Goal: Task Accomplishment & Management: Manage account settings

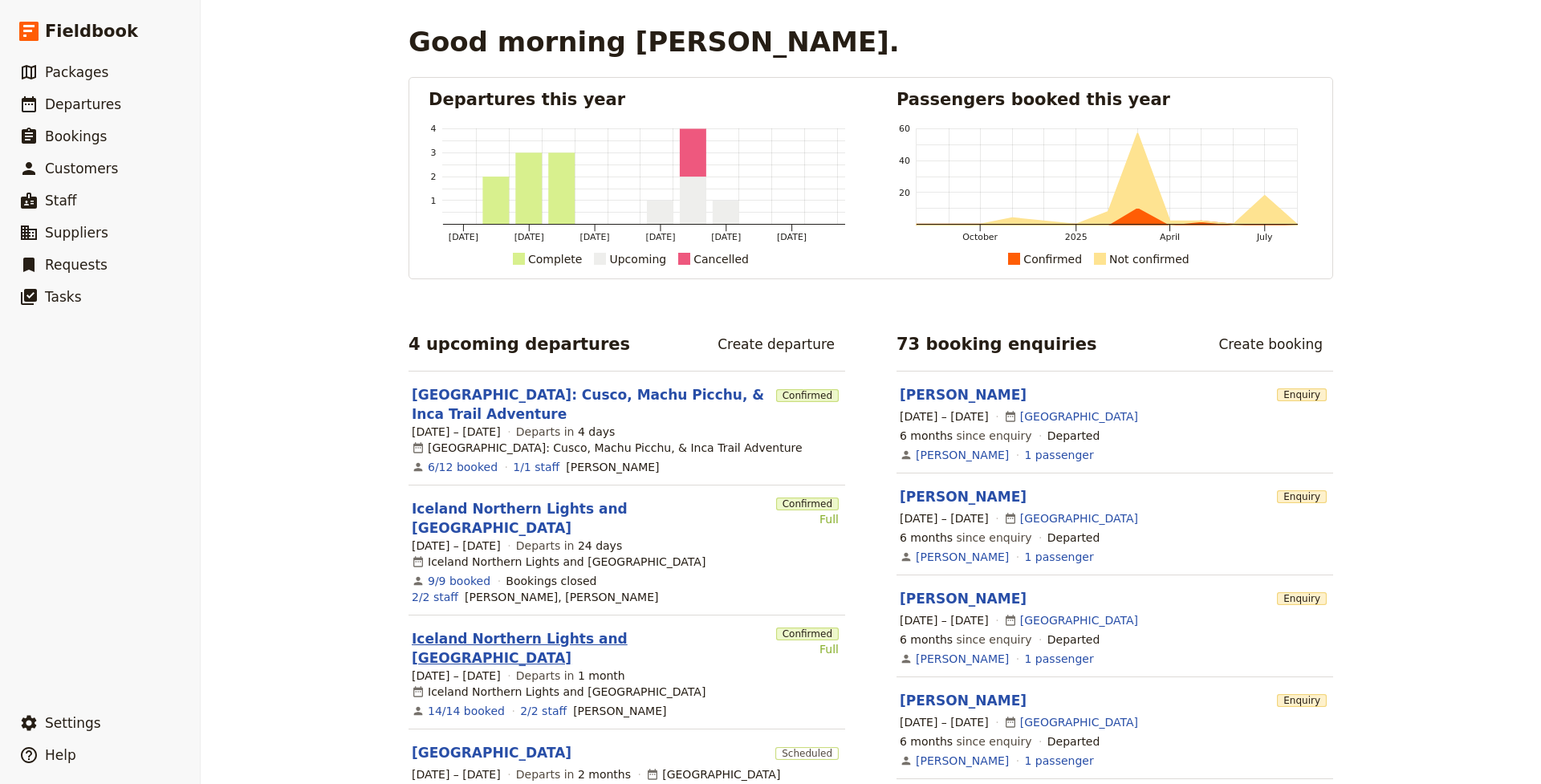
click at [560, 629] on link "Iceland Northern Lights and [GEOGRAPHIC_DATA]" at bounding box center [590, 648] width 358 height 38
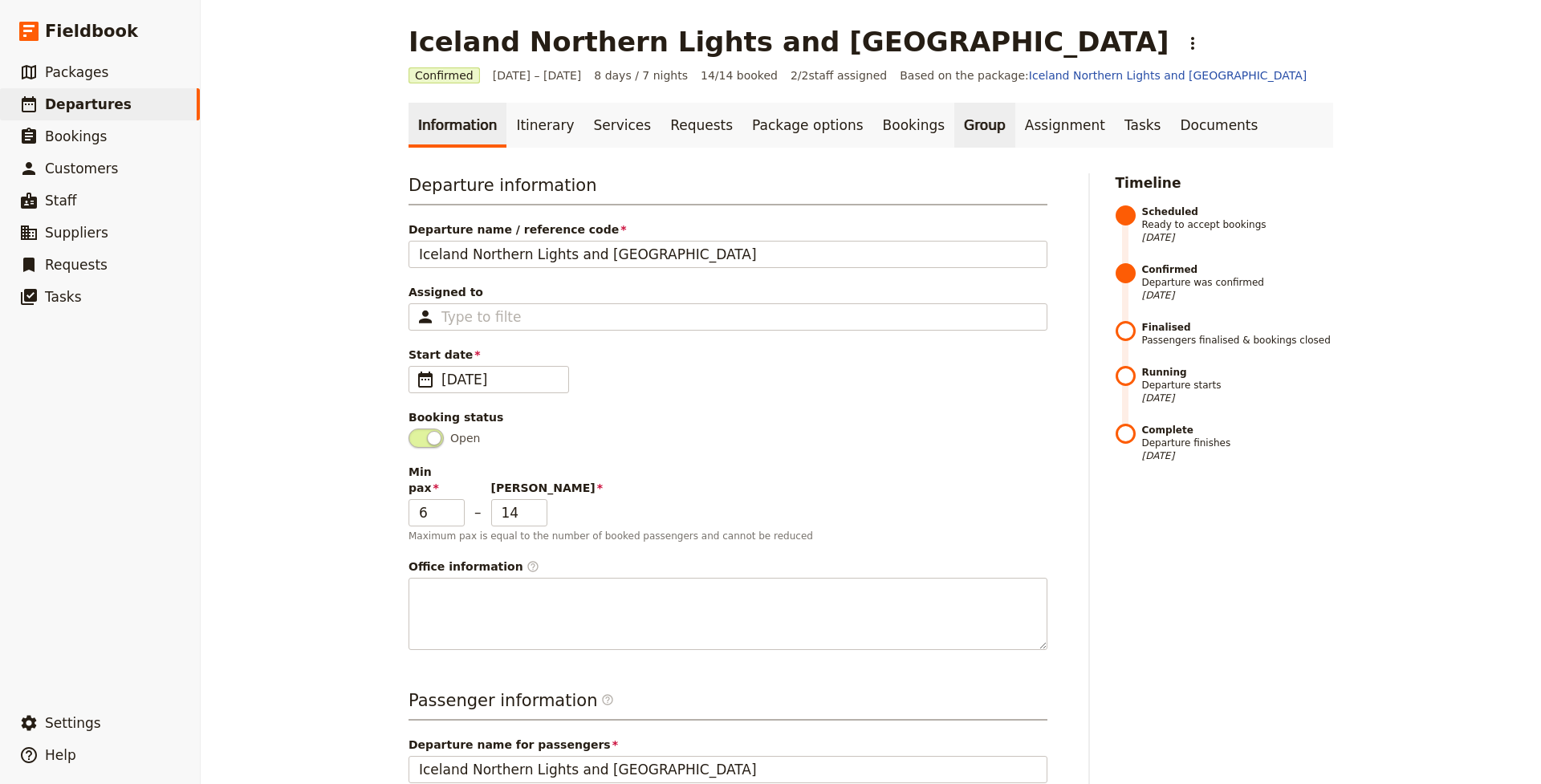
click at [954, 121] on link "Group" at bounding box center [985, 125] width 61 height 45
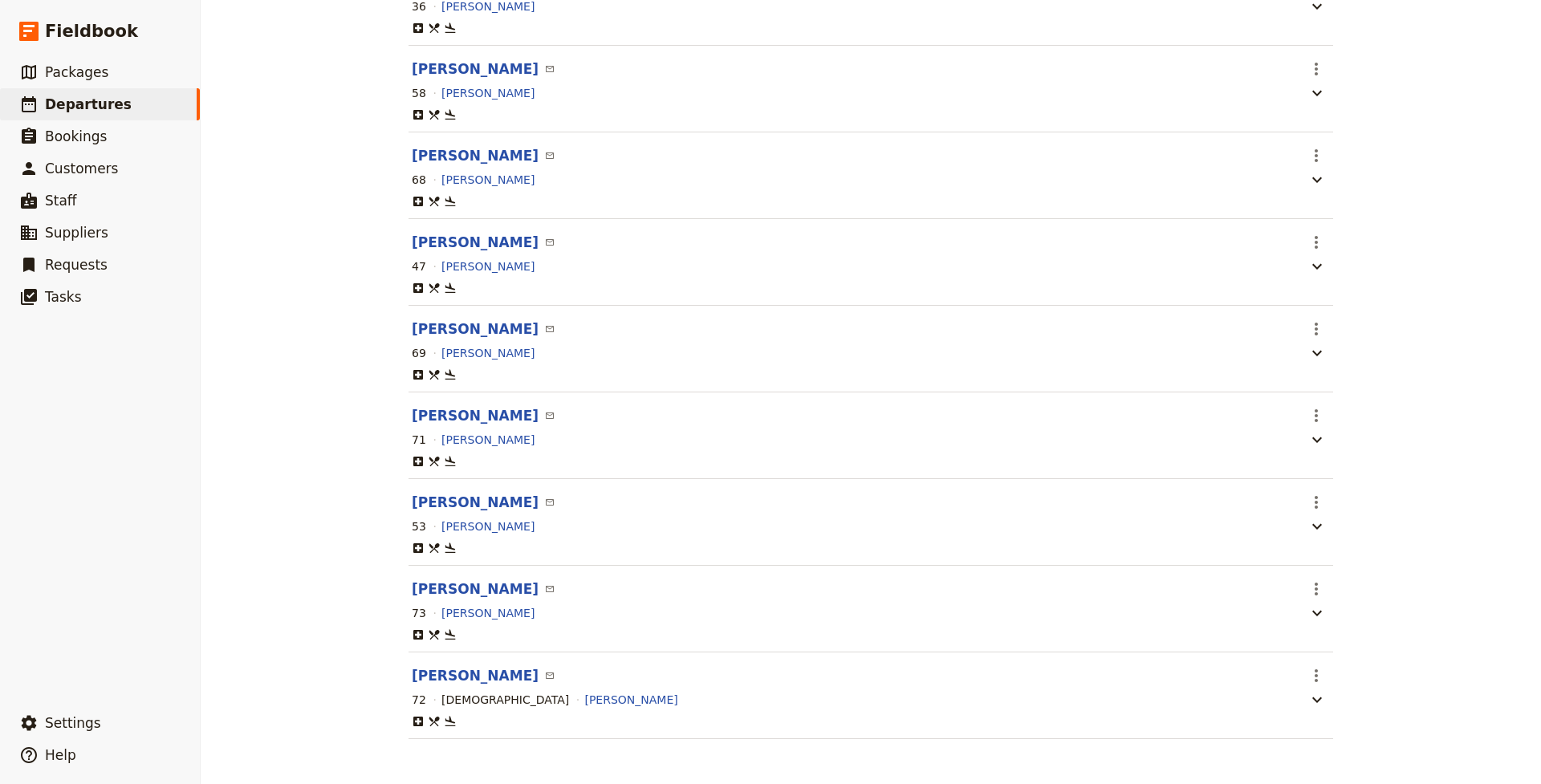
scroll to position [864, 0]
click at [1316, 676] on icon "Actions" at bounding box center [1316, 674] width 3 height 12
click at [1336, 732] on span "Edit passenger" at bounding box center [1354, 732] width 83 height 16
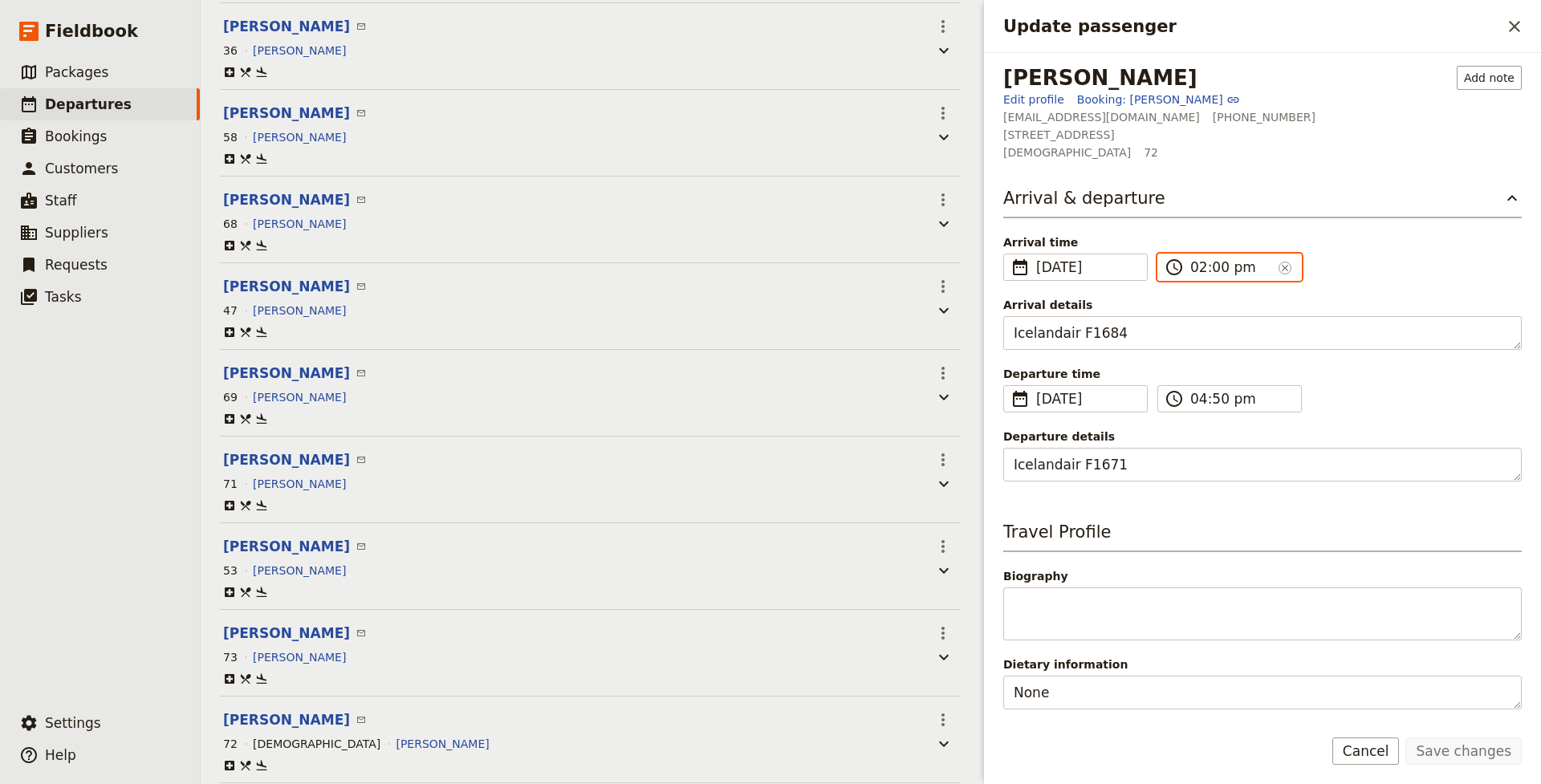
click at [1216, 266] on input "02:00 pm" at bounding box center [1231, 267] width 82 height 19
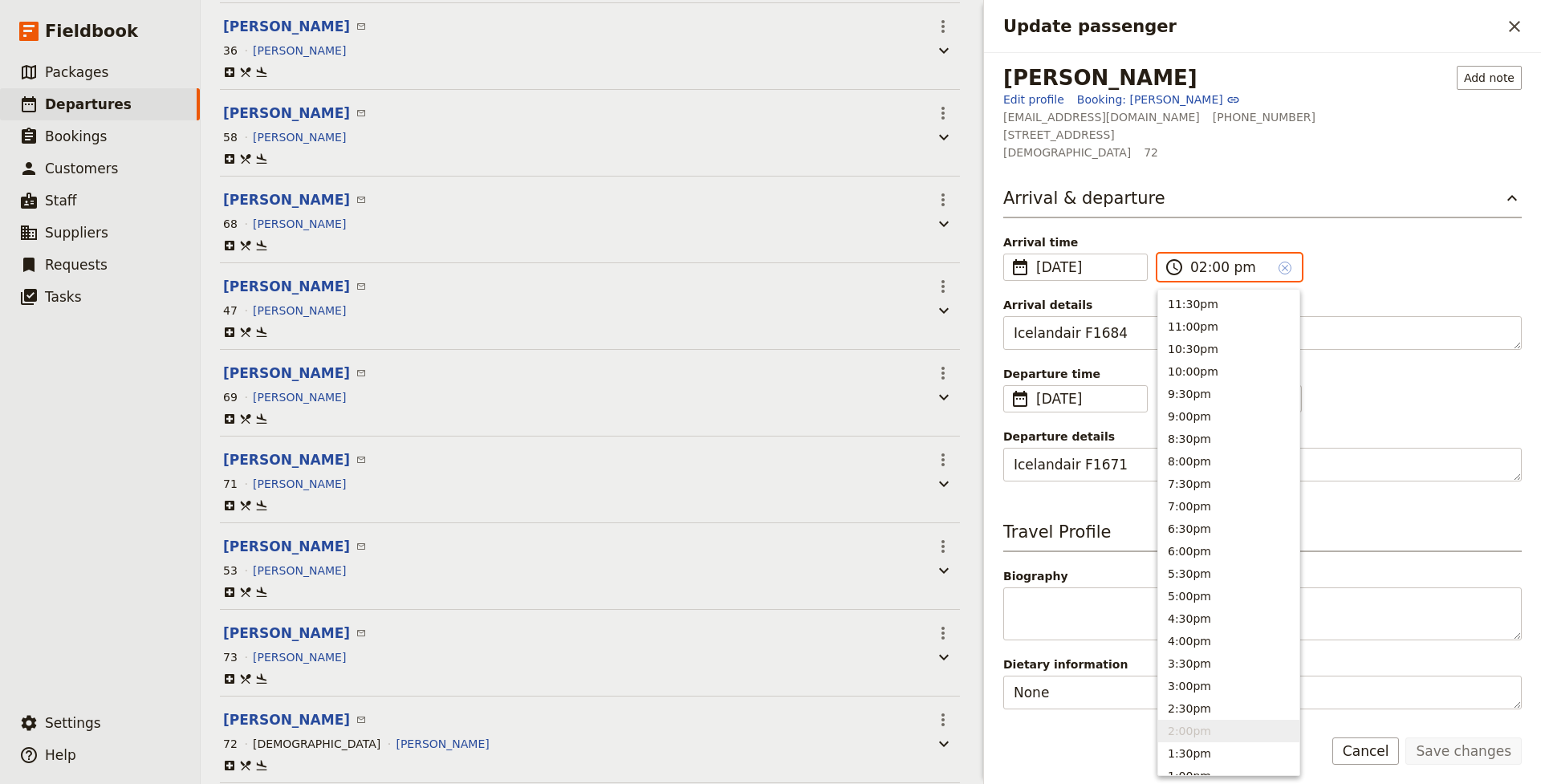
click at [1284, 267] on icon "Clear input" at bounding box center [1284, 268] width 7 height 7
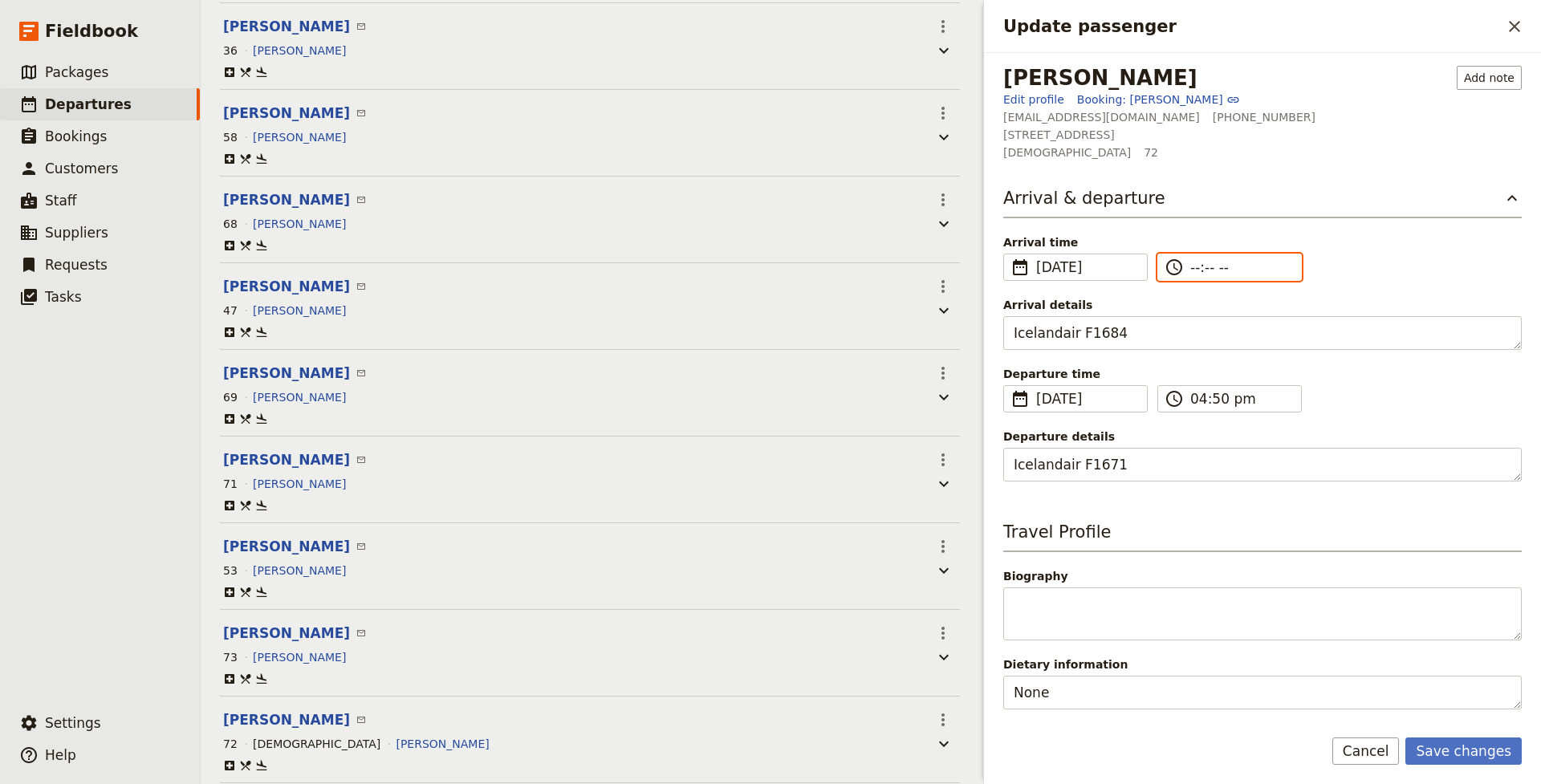
click at [1194, 266] on input "--:-- --" at bounding box center [1240, 267] width 101 height 19
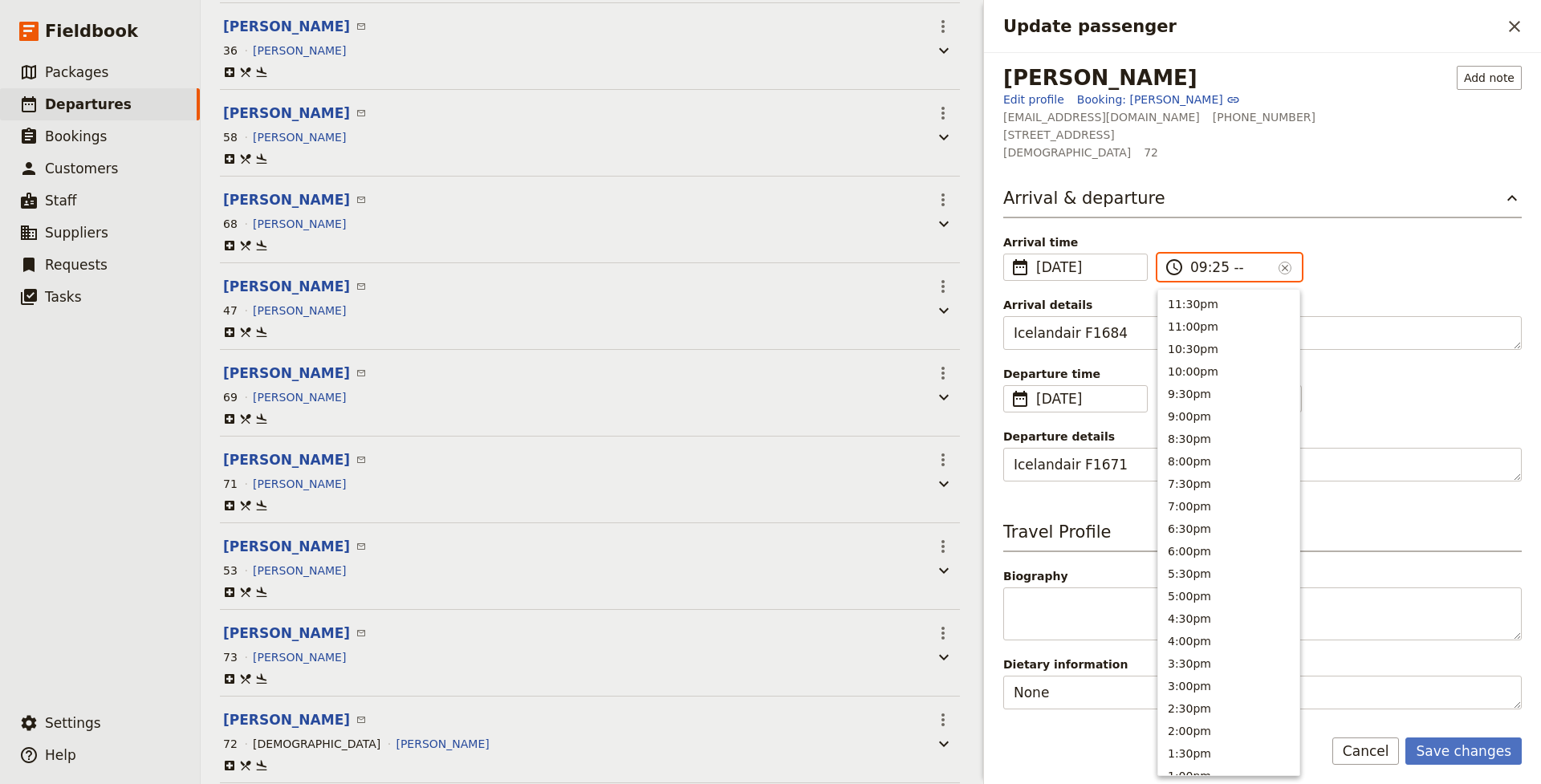
type input "09:25 am"
click at [1364, 265] on div "Arrival time ​ [DATE] [DATE] ​ [DATE] 09:25 ​ 09:25 am ​" at bounding box center [1261, 258] width 518 height 47
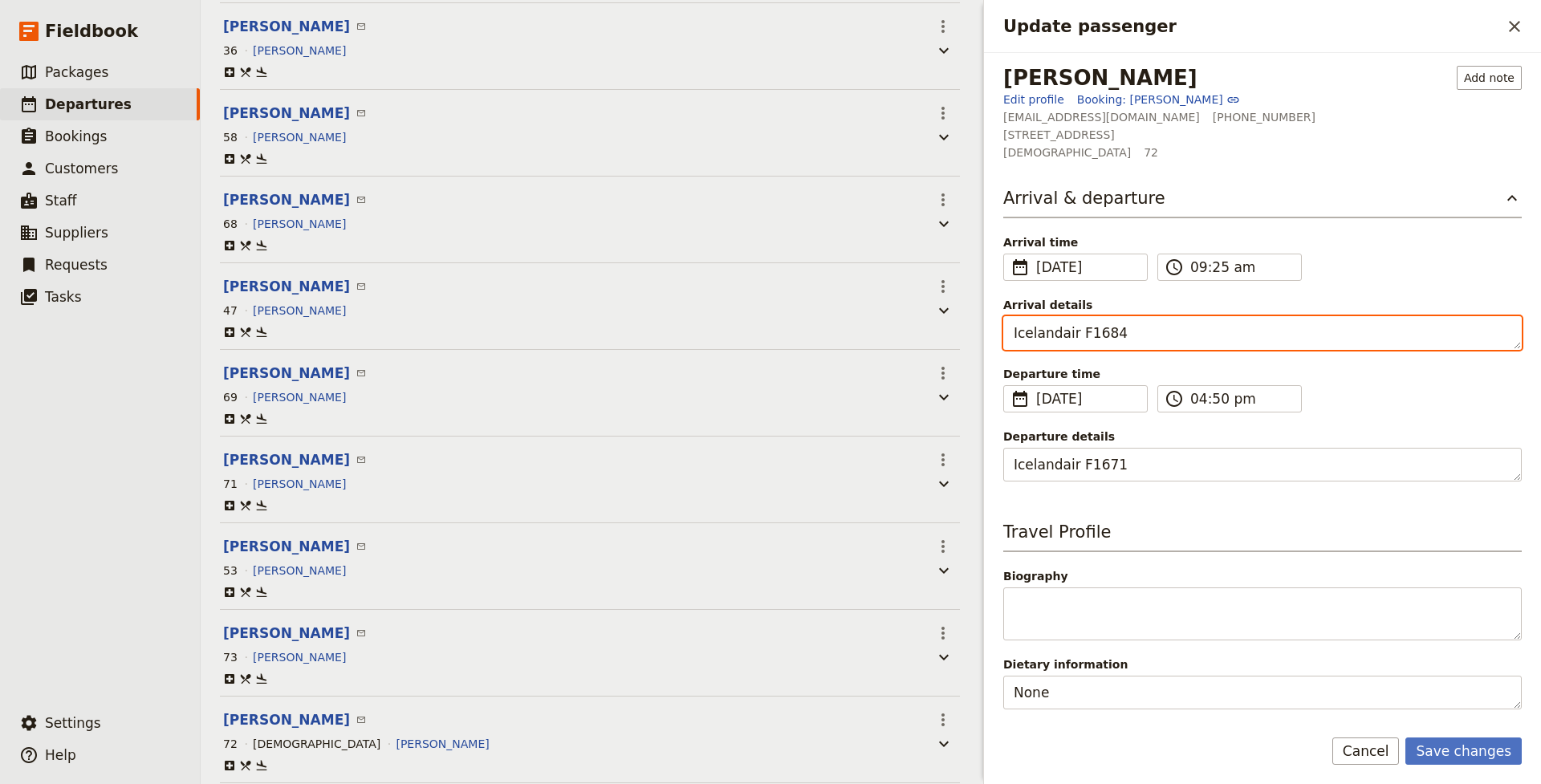
click at [1131, 335] on textarea "Icelandair F1684" at bounding box center [1261, 332] width 518 height 33
type textarea "Icelandair"
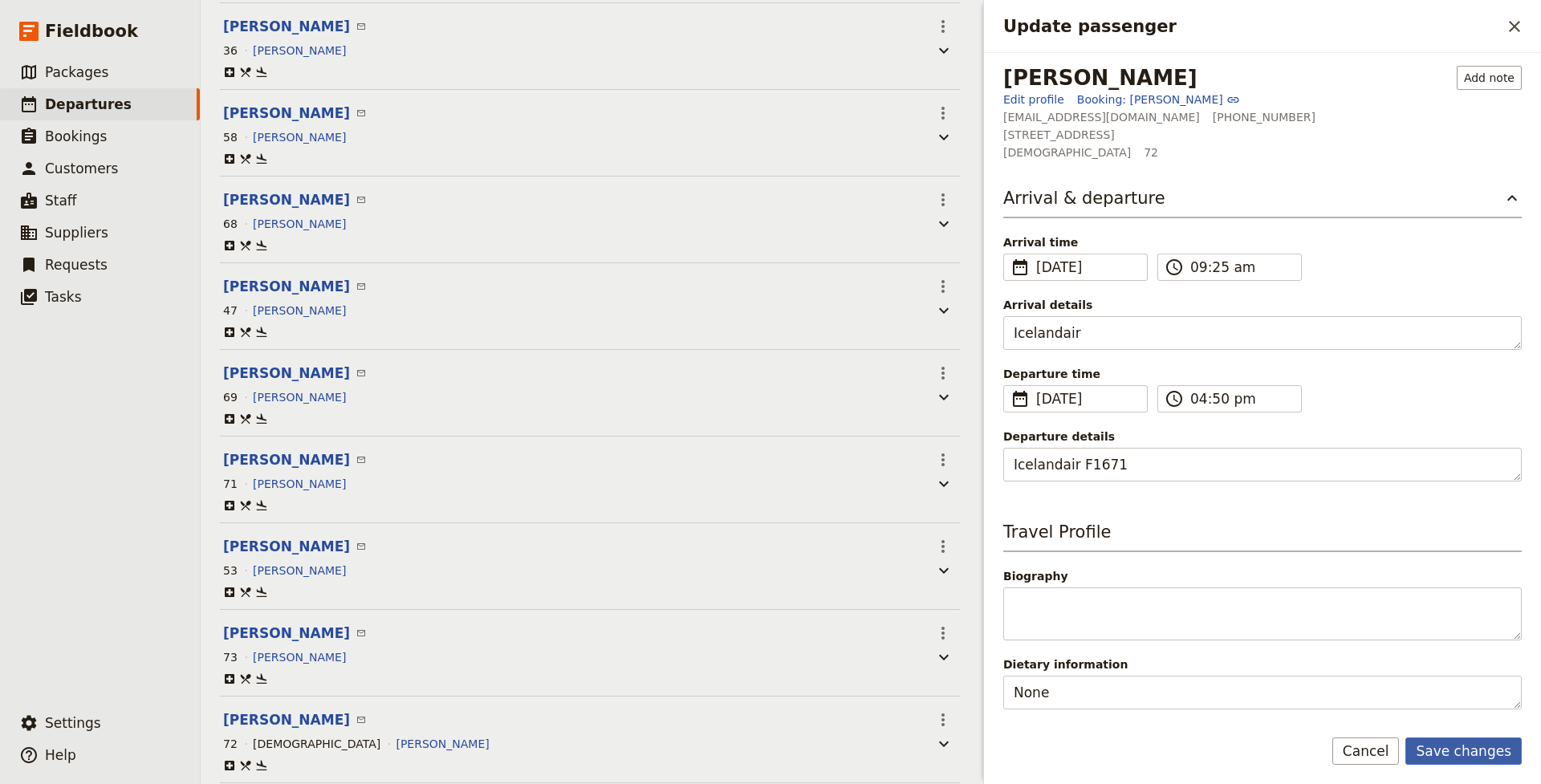
click at [1462, 754] on button "Save changes" at bounding box center [1464, 751] width 116 height 28
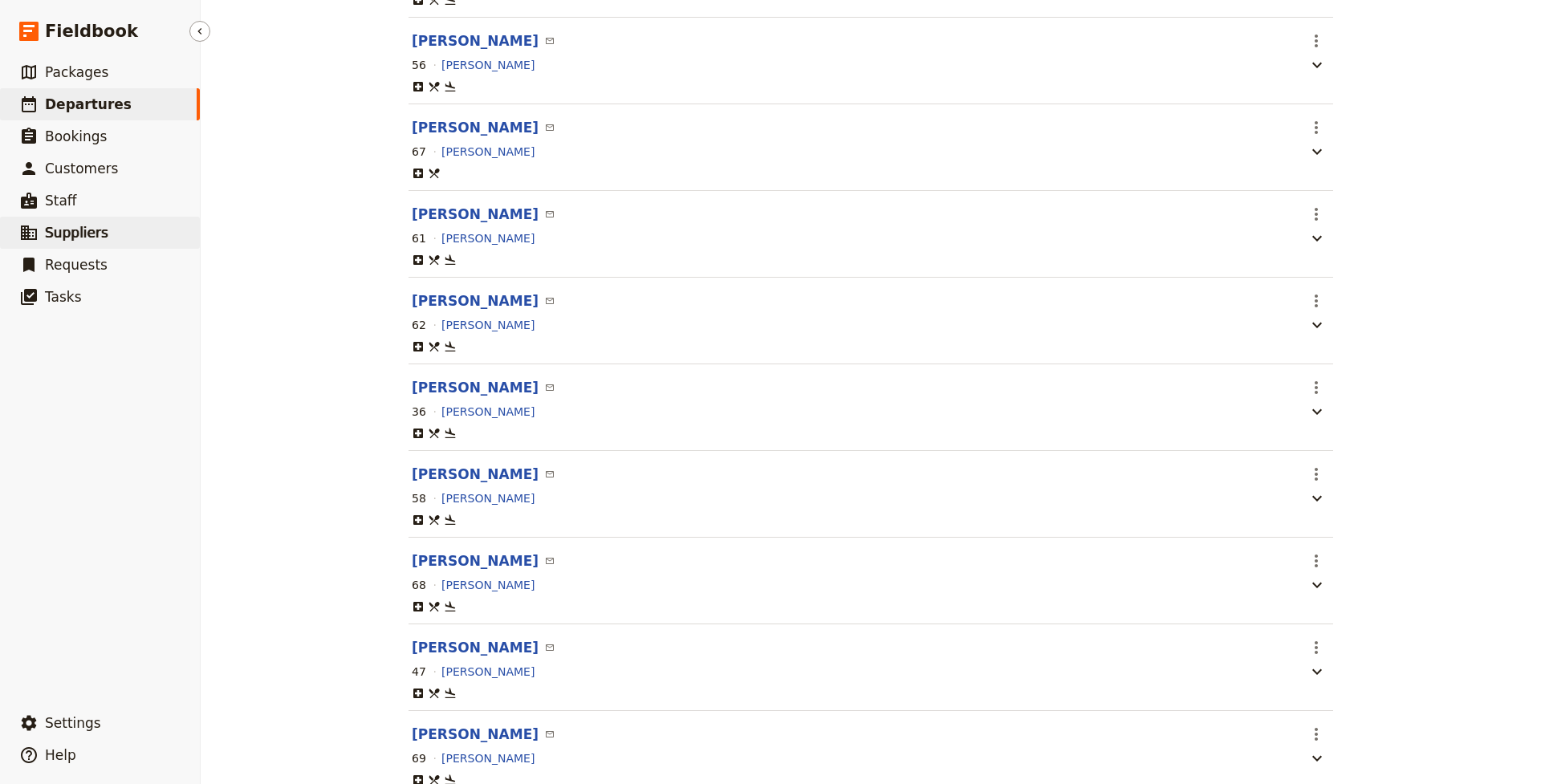
scroll to position [374, 0]
